Goal: Transaction & Acquisition: Download file/media

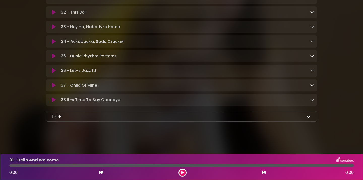
scroll to position [608, 0]
click at [275, 118] on div "1 File" at bounding box center [181, 116] width 259 height 6
click at [310, 117] on icon at bounding box center [308, 116] width 5 height 5
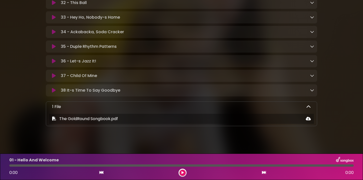
click at [309, 109] on icon at bounding box center [308, 107] width 5 height 5
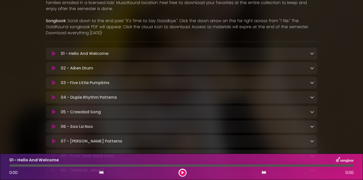
scroll to position [94, 0]
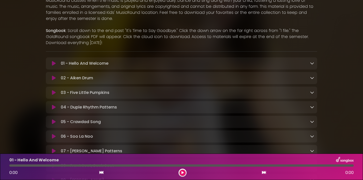
click at [313, 64] on icon at bounding box center [312, 63] width 4 height 4
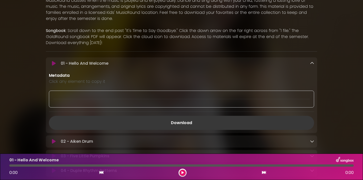
click at [159, 122] on link "Download" at bounding box center [181, 123] width 265 height 14
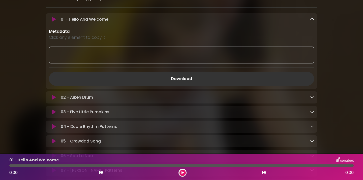
scroll to position [140, 0]
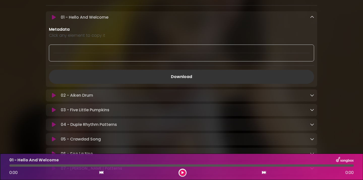
click at [310, 97] on div "02 - Aiken Drum Loading Track..." at bounding box center [186, 96] width 255 height 6
click at [311, 96] on icon at bounding box center [312, 95] width 4 height 4
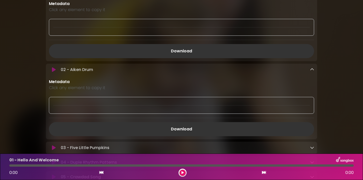
scroll to position [167, 0]
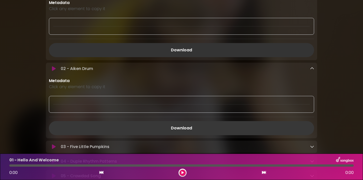
click at [177, 126] on link "Download" at bounding box center [181, 128] width 265 height 14
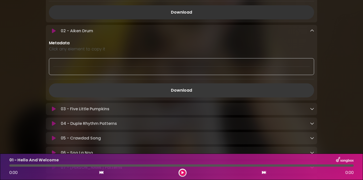
scroll to position [216, 0]
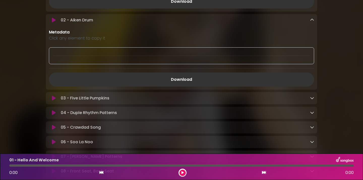
click at [312, 99] on icon at bounding box center [312, 98] width 4 height 4
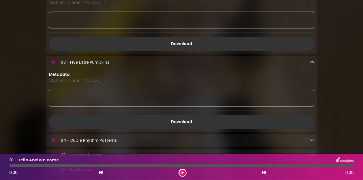
scroll to position [252, 0]
click at [172, 125] on link "Download" at bounding box center [181, 121] width 265 height 14
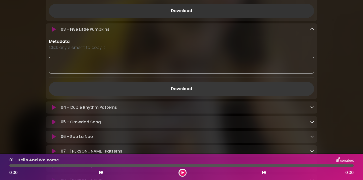
scroll to position [291, 0]
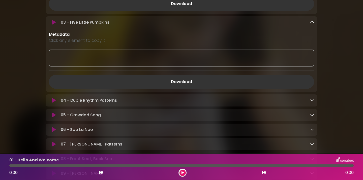
click at [310, 101] on div "04 - Duple Rhythm Patterns Loading Track..." at bounding box center [186, 101] width 255 height 6
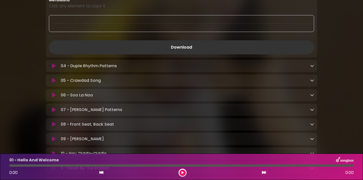
scroll to position [327, 0]
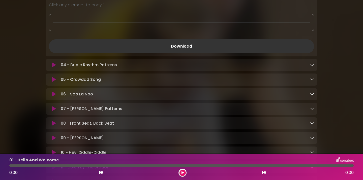
click at [313, 66] on icon at bounding box center [312, 65] width 4 height 4
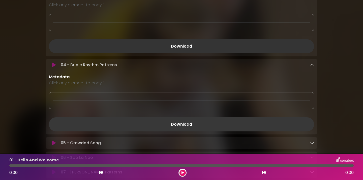
click at [191, 122] on link "Download" at bounding box center [181, 124] width 265 height 14
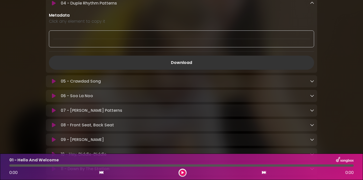
scroll to position [391, 0]
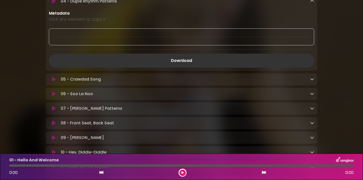
click at [313, 80] on icon at bounding box center [312, 79] width 4 height 4
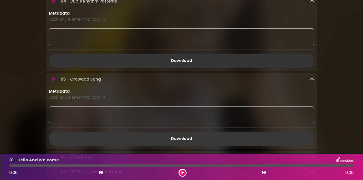
click at [185, 139] on link "Download" at bounding box center [181, 139] width 265 height 14
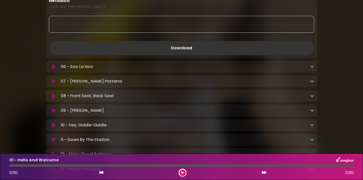
scroll to position [482, 0]
click at [310, 70] on div "06 - Soo La Noo Loading Track..." at bounding box center [186, 67] width 255 height 6
click at [312, 68] on icon at bounding box center [312, 66] width 4 height 4
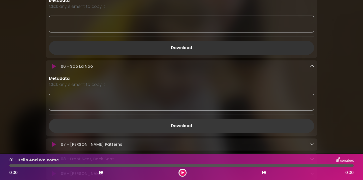
click at [188, 123] on link "Download" at bounding box center [181, 126] width 265 height 14
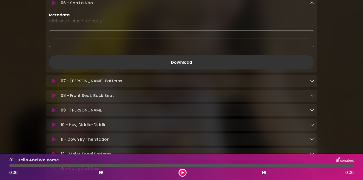
scroll to position [579, 0]
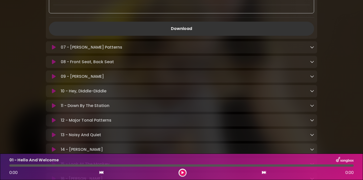
click at [313, 49] on icon at bounding box center [312, 47] width 4 height 4
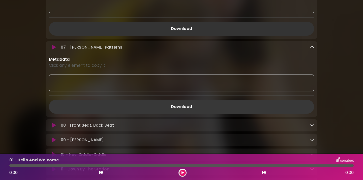
click at [186, 110] on link "Download" at bounding box center [181, 107] width 265 height 14
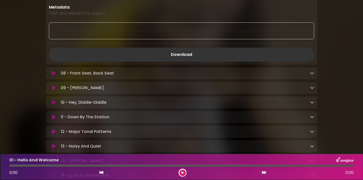
scroll to position [632, 0]
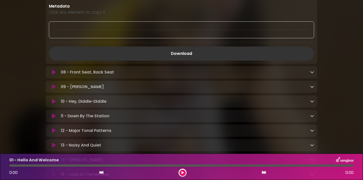
click at [309, 75] on div "08 - Front Seat, Back Seat Loading Track..." at bounding box center [186, 72] width 255 height 6
click at [311, 74] on icon at bounding box center [312, 72] width 4 height 4
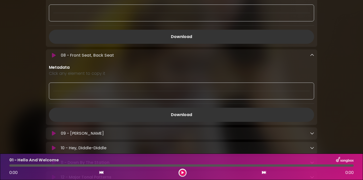
scroll to position [657, 0]
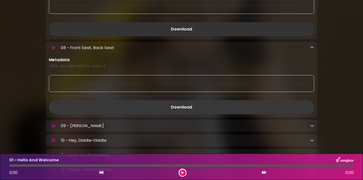
click at [200, 110] on link "Download" at bounding box center [181, 107] width 265 height 14
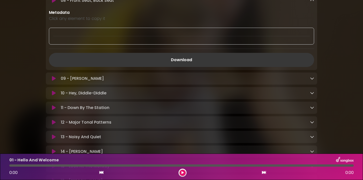
scroll to position [709, 0]
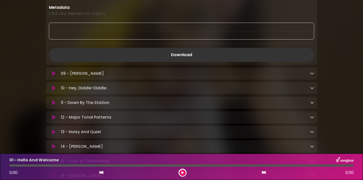
click at [310, 77] on div "09 - [PERSON_NAME] Loading Track..." at bounding box center [186, 74] width 255 height 6
click at [312, 75] on icon at bounding box center [312, 73] width 4 height 4
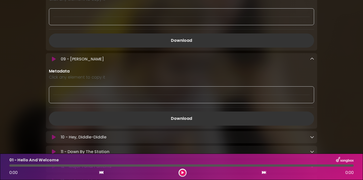
scroll to position [732, 0]
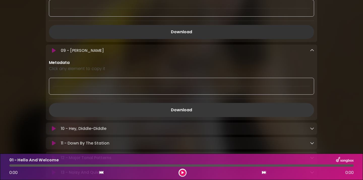
click at [190, 110] on link "Download" at bounding box center [181, 110] width 265 height 14
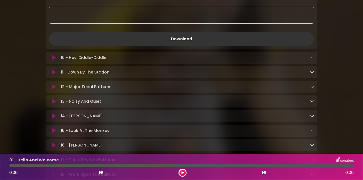
scroll to position [811, 0]
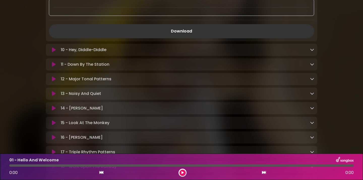
click at [312, 52] on icon at bounding box center [312, 50] width 4 height 4
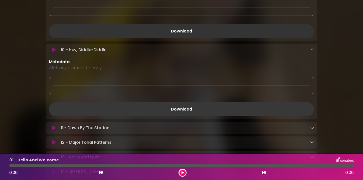
click at [195, 110] on link "Download" at bounding box center [181, 109] width 265 height 14
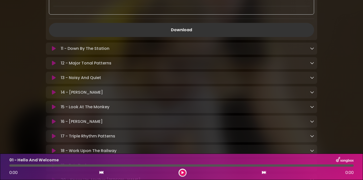
scroll to position [893, 0]
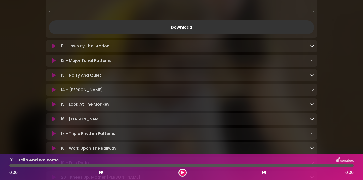
click at [313, 48] on icon at bounding box center [312, 46] width 4 height 4
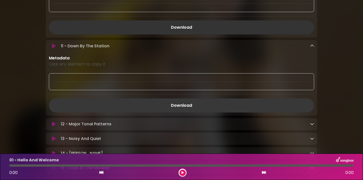
click at [203, 105] on link "Download" at bounding box center [181, 106] width 265 height 14
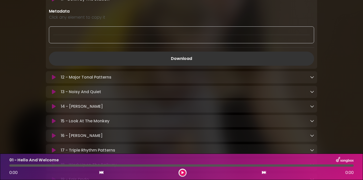
scroll to position [943, 0]
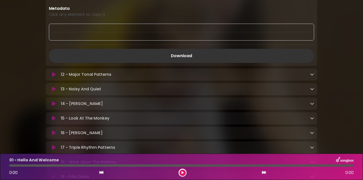
click at [312, 76] on icon at bounding box center [312, 74] width 4 height 4
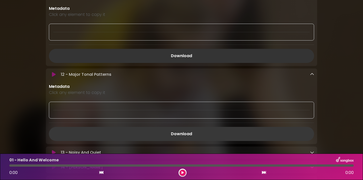
click at [170, 138] on link "Download" at bounding box center [181, 134] width 265 height 14
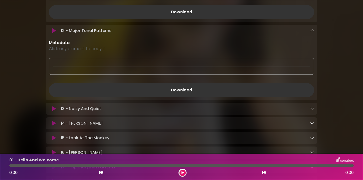
scroll to position [1017, 0]
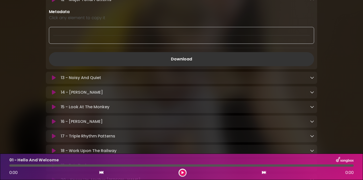
click at [311, 80] on icon at bounding box center [312, 78] width 4 height 4
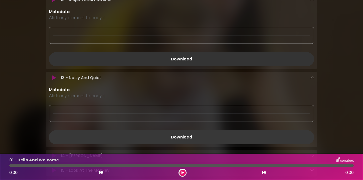
click at [186, 139] on link "Download" at bounding box center [181, 137] width 265 height 14
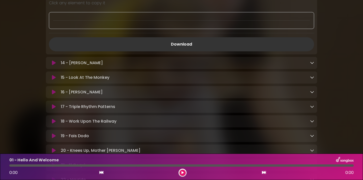
scroll to position [1111, 0]
click at [312, 64] on icon at bounding box center [312, 62] width 4 height 4
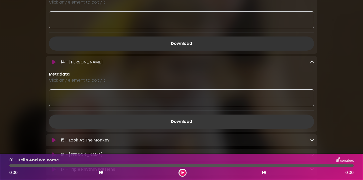
click at [185, 128] on link "Download" at bounding box center [181, 122] width 265 height 14
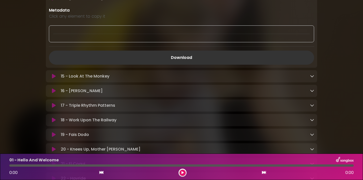
scroll to position [1176, 0]
click at [311, 78] on icon at bounding box center [312, 76] width 4 height 4
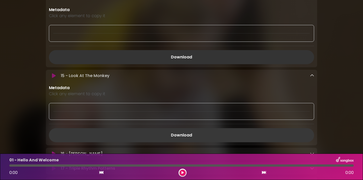
click at [177, 140] on link "Download" at bounding box center [181, 135] width 265 height 14
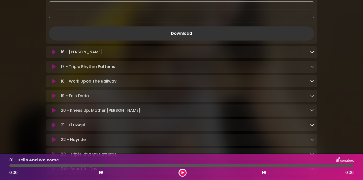
scroll to position [1278, 0]
click at [313, 54] on link at bounding box center [312, 52] width 4 height 6
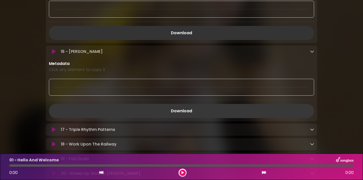
click at [192, 115] on link "Download" at bounding box center [181, 111] width 265 height 14
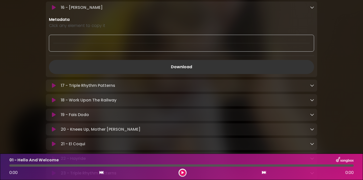
scroll to position [1328, 0]
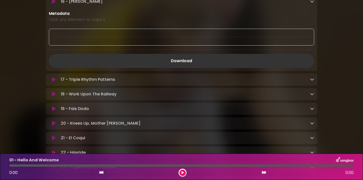
click at [307, 83] on div "17 - Triple Rhythm Patterns Loading Track..." at bounding box center [186, 80] width 255 height 6
click at [311, 81] on icon at bounding box center [312, 79] width 4 height 4
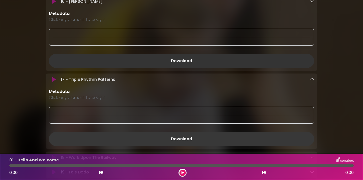
click at [153, 143] on link "Download" at bounding box center [181, 139] width 265 height 14
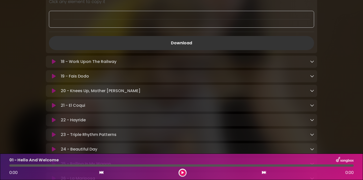
scroll to position [1445, 0]
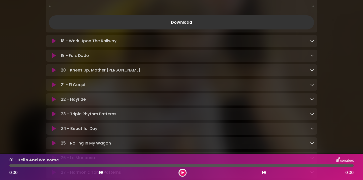
click at [311, 43] on icon at bounding box center [312, 41] width 4 height 4
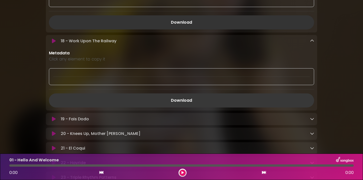
click at [195, 107] on link "Download" at bounding box center [181, 101] width 265 height 14
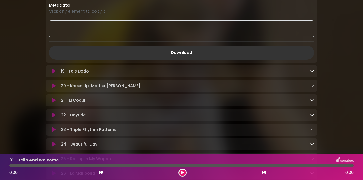
scroll to position [1497, 0]
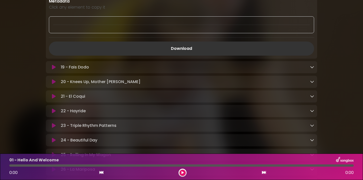
click at [311, 69] on icon at bounding box center [312, 67] width 4 height 4
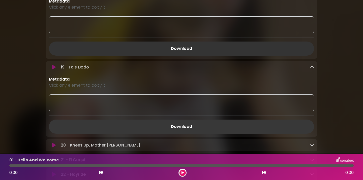
click at [195, 130] on link "Download" at bounding box center [181, 127] width 265 height 14
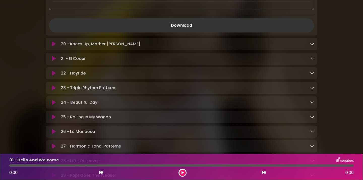
scroll to position [1599, 0]
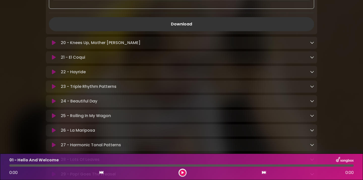
click at [311, 45] on icon at bounding box center [312, 43] width 4 height 4
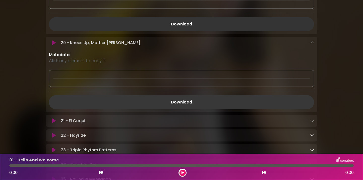
click at [231, 106] on link "Download" at bounding box center [181, 102] width 265 height 14
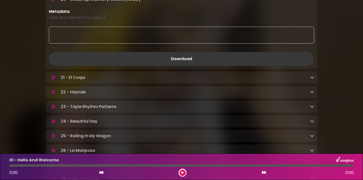
scroll to position [1645, 0]
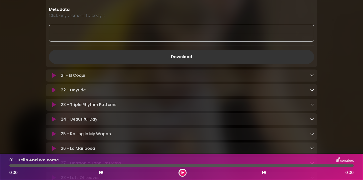
click at [309, 79] on div "21 - El Coqui Loading Track..." at bounding box center [186, 76] width 255 height 6
click at [314, 79] on div "21 - El Coqui Loading Track..." at bounding box center [181, 76] width 271 height 6
click at [311, 77] on icon at bounding box center [312, 75] width 4 height 4
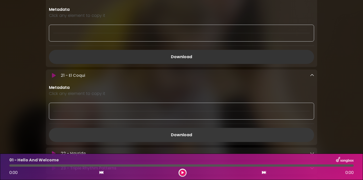
click at [203, 137] on link "Download" at bounding box center [181, 135] width 265 height 14
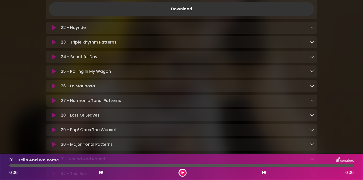
scroll to position [1757, 0]
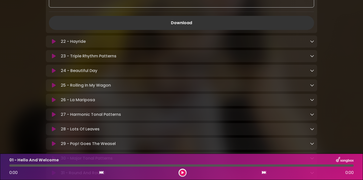
click at [313, 43] on icon at bounding box center [312, 41] width 4 height 4
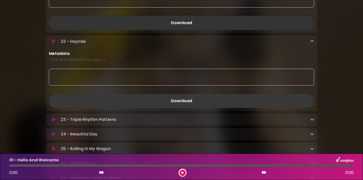
click at [196, 106] on link "Download" at bounding box center [181, 101] width 265 height 14
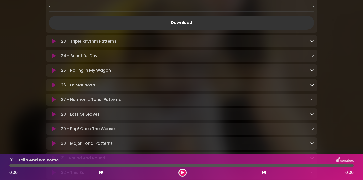
scroll to position [1847, 0]
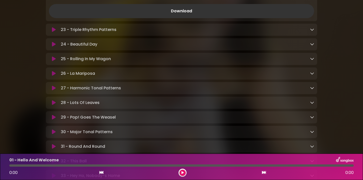
click at [311, 32] on icon at bounding box center [312, 29] width 4 height 4
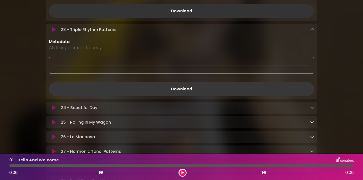
click at [202, 94] on link "Download" at bounding box center [181, 89] width 265 height 14
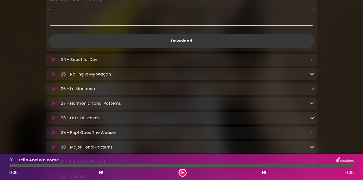
scroll to position [1896, 0]
click at [311, 61] on icon at bounding box center [312, 59] width 4 height 4
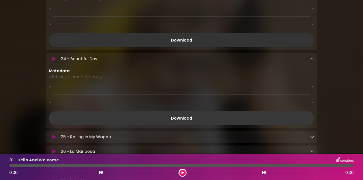
click at [199, 126] on link "Download" at bounding box center [181, 118] width 265 height 14
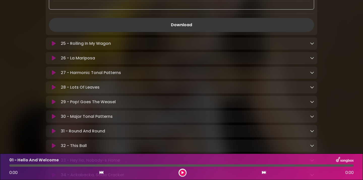
scroll to position [2001, 0]
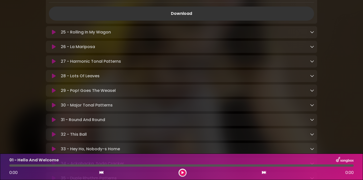
click at [312, 34] on icon at bounding box center [312, 32] width 4 height 4
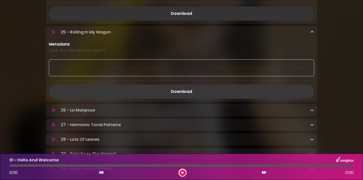
click at [191, 96] on link "Download" at bounding box center [181, 92] width 265 height 14
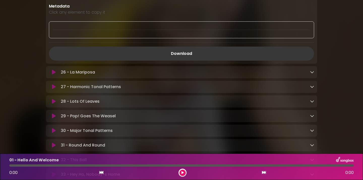
scroll to position [2050, 0]
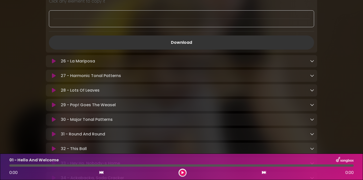
click at [311, 63] on icon at bounding box center [312, 61] width 4 height 4
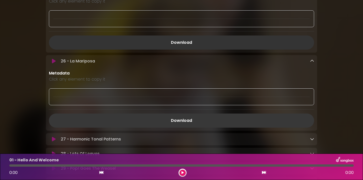
click at [187, 126] on link "Download" at bounding box center [181, 121] width 265 height 14
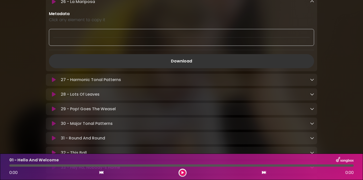
scroll to position [2113, 0]
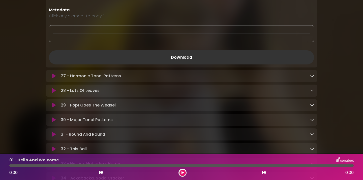
click at [314, 78] on icon at bounding box center [312, 76] width 4 height 4
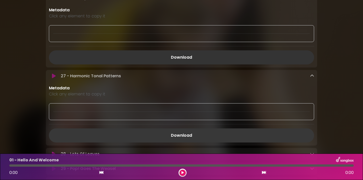
click at [170, 139] on link "Download" at bounding box center [181, 136] width 265 height 14
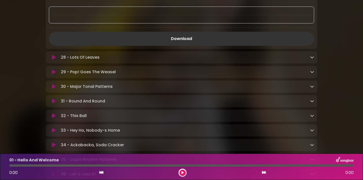
scroll to position [2210, 0]
click at [314, 59] on icon at bounding box center [312, 57] width 4 height 4
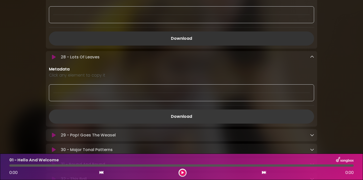
click at [202, 124] on link "Download" at bounding box center [181, 117] width 265 height 14
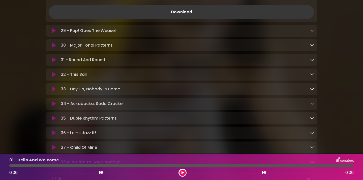
scroll to position [2317, 0]
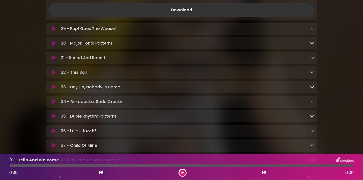
click at [314, 31] on icon at bounding box center [312, 28] width 4 height 4
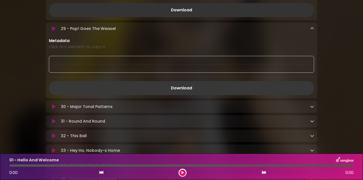
click at [226, 93] on link "Download" at bounding box center [181, 88] width 265 height 14
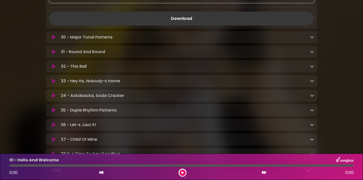
scroll to position [2393, 0]
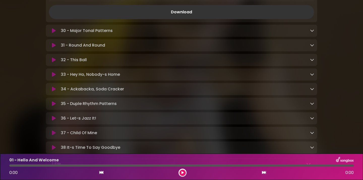
click at [311, 33] on icon at bounding box center [312, 30] width 4 height 4
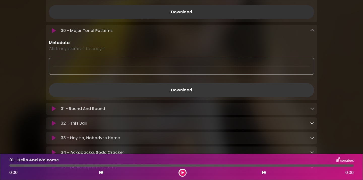
click at [204, 97] on link "Download" at bounding box center [181, 90] width 265 height 14
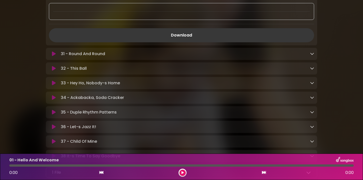
scroll to position [2449, 0]
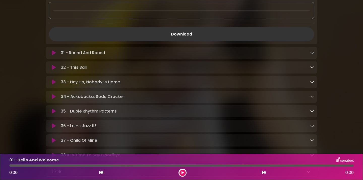
click at [312, 55] on icon at bounding box center [312, 53] width 4 height 4
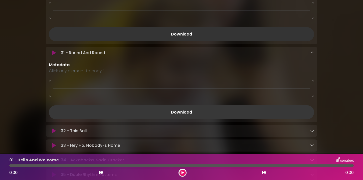
click at [177, 119] on link "Download" at bounding box center [181, 112] width 265 height 14
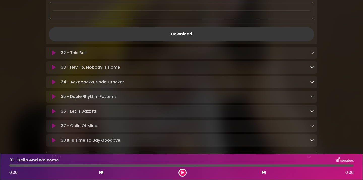
scroll to position [2529, 0]
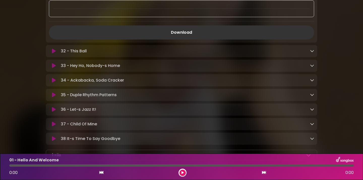
click at [309, 54] on div "32 - This Ball Loading Track..." at bounding box center [186, 51] width 255 height 6
click at [311, 53] on icon at bounding box center [312, 51] width 4 height 4
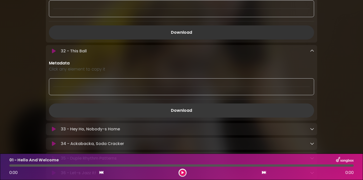
click at [186, 118] on link "Download" at bounding box center [181, 111] width 265 height 14
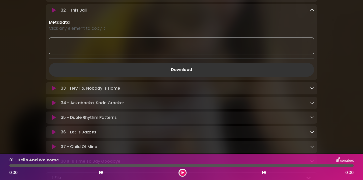
scroll to position [2570, 0]
click at [311, 90] on icon at bounding box center [312, 88] width 4 height 4
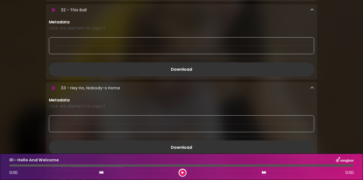
scroll to position [2598, 0]
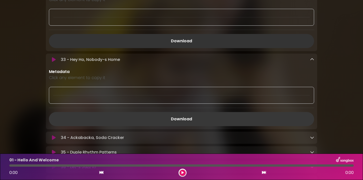
click at [197, 126] on link "Download" at bounding box center [181, 119] width 265 height 14
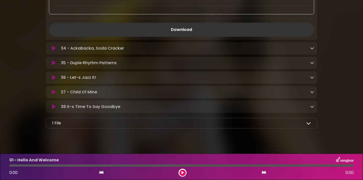
scroll to position [2688, 0]
click at [312, 50] on icon at bounding box center [312, 48] width 4 height 4
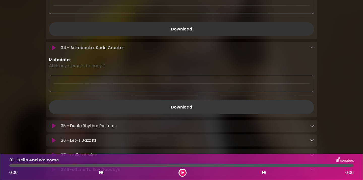
click at [190, 112] on link "Download" at bounding box center [181, 107] width 265 height 14
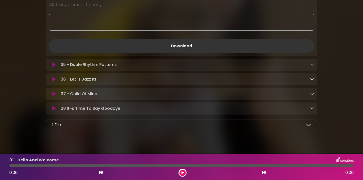
click at [312, 67] on icon at bounding box center [312, 65] width 4 height 4
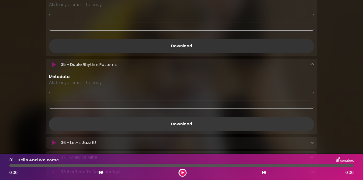
click at [163, 130] on link "Download" at bounding box center [181, 124] width 265 height 14
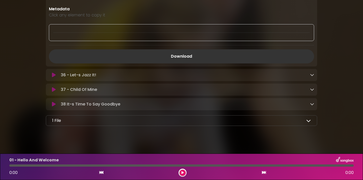
scroll to position [2820, 0]
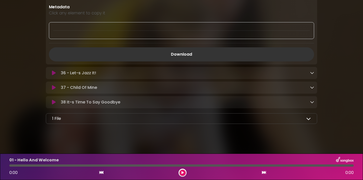
click at [314, 76] on div "36 - Let-s Jazz It! Loading Track..." at bounding box center [181, 73] width 271 height 6
click at [311, 75] on icon at bounding box center [312, 73] width 4 height 4
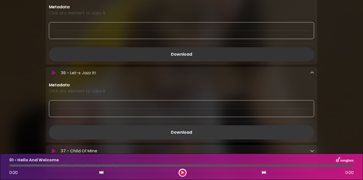
click at [216, 139] on link "Download" at bounding box center [181, 133] width 265 height 14
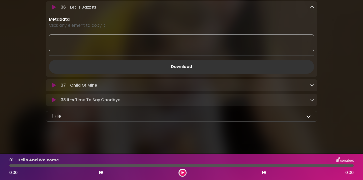
scroll to position [2895, 0]
click at [311, 86] on icon at bounding box center [312, 85] width 4 height 4
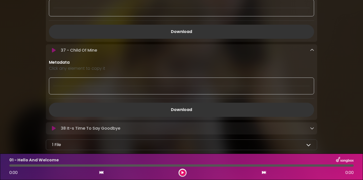
scroll to position [2922, 0]
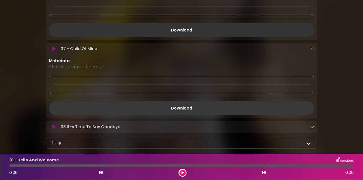
click at [178, 115] on link "Download" at bounding box center [181, 108] width 265 height 14
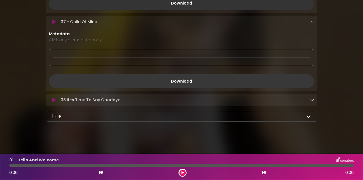
scroll to position [2958, 0]
click at [312, 100] on icon at bounding box center [312, 100] width 4 height 4
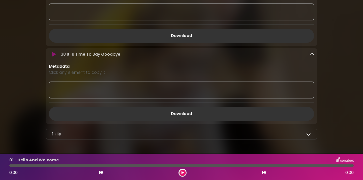
scroll to position [2998, 0]
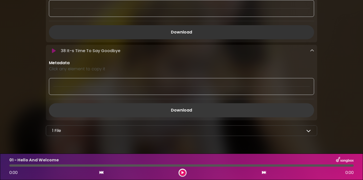
click at [170, 117] on link "Download" at bounding box center [181, 110] width 265 height 14
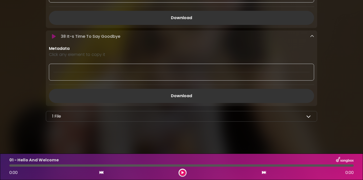
scroll to position [3022, 0]
click at [311, 118] on div "1 File The GoldRound Songbook.pdf" at bounding box center [181, 116] width 271 height 11
click at [306, 117] on div "1 File" at bounding box center [181, 116] width 259 height 6
click at [309, 117] on icon at bounding box center [308, 116] width 5 height 5
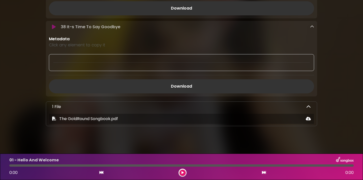
scroll to position [3033, 0]
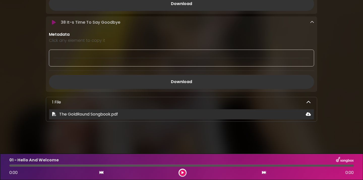
click at [70, 117] on span "The GoldRound Songbook.pdf" at bounding box center [88, 114] width 59 height 6
click at [308, 116] on icon at bounding box center [308, 114] width 5 height 4
